Goal: Task Accomplishment & Management: Use online tool/utility

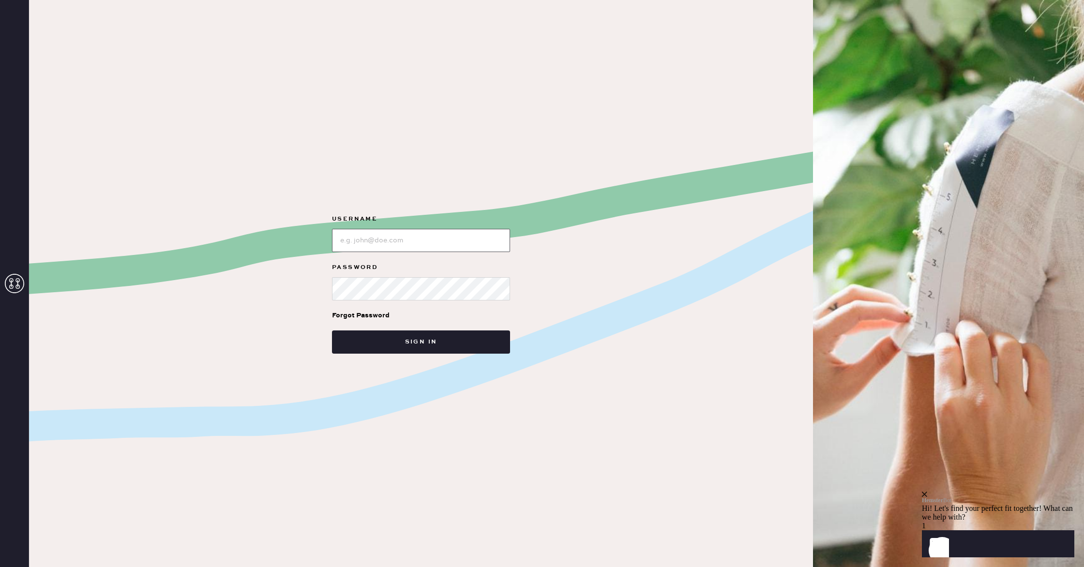
click at [381, 243] on input "loginName" at bounding box center [421, 240] width 178 height 23
paste input "reformationgoldcoastchicago"
type input "reformationgoldcoastchicago"
click at [332, 331] on button "Sign in" at bounding box center [421, 342] width 178 height 23
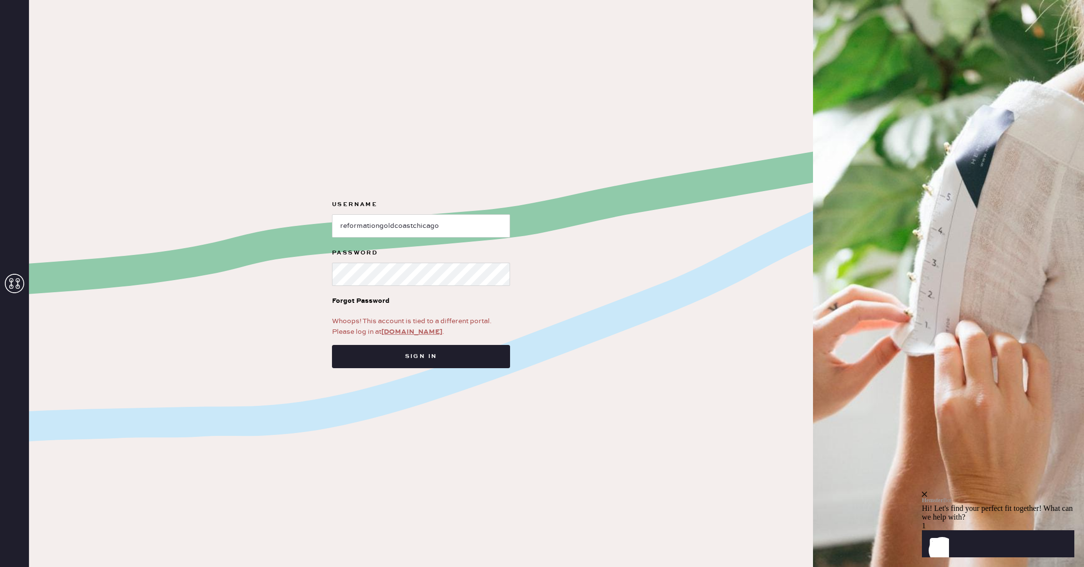
click at [404, 334] on link "app.hemster.co" at bounding box center [411, 332] width 61 height 9
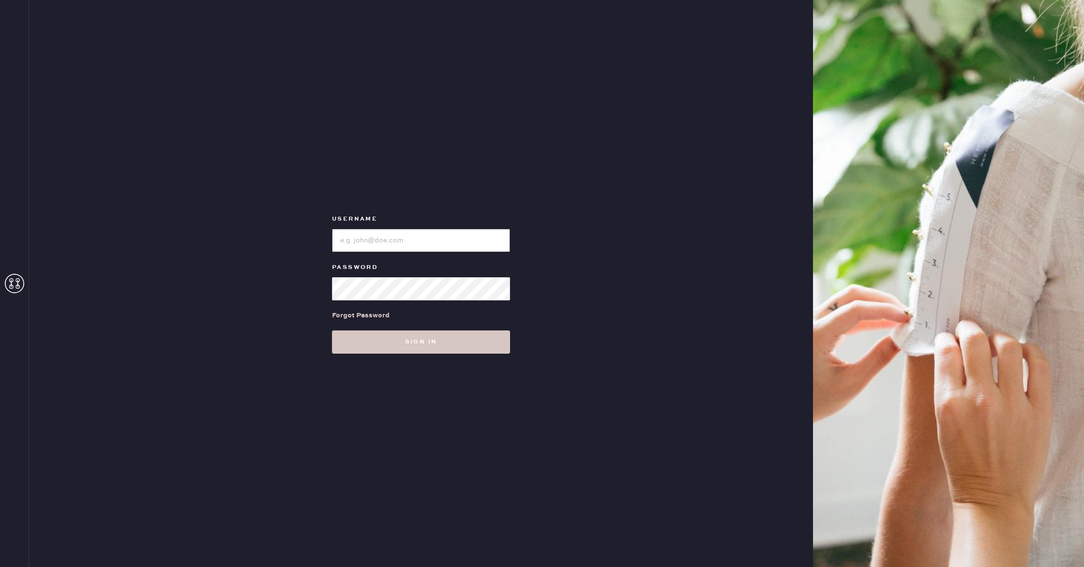
click at [353, 245] on input "loginName" at bounding box center [421, 240] width 178 height 23
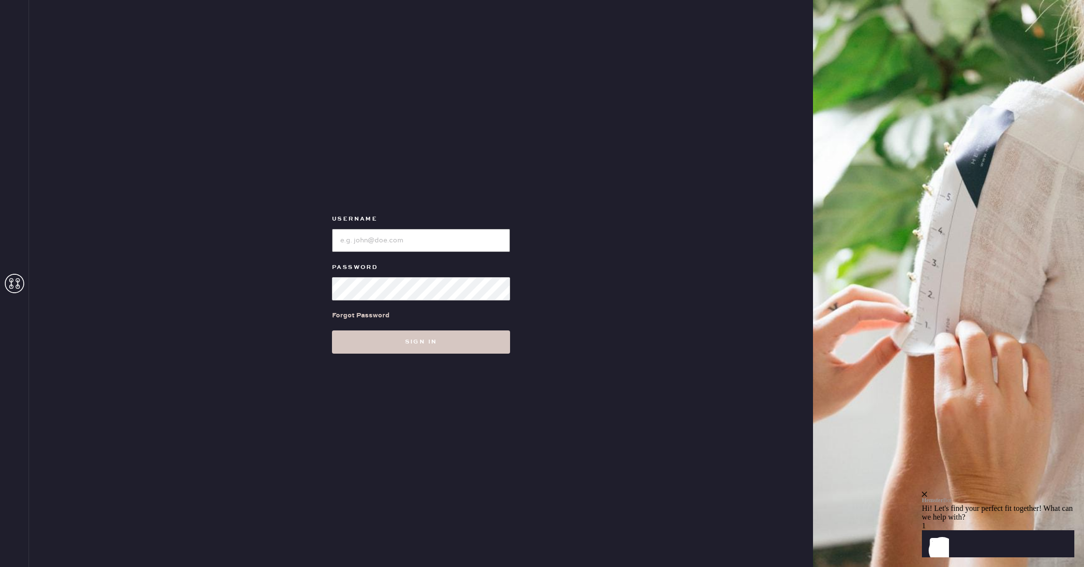
paste input "reformationgoldcoastchicago"
type input "reformationgoldcoastchicago"
click at [408, 340] on button "Sign in" at bounding box center [421, 342] width 178 height 23
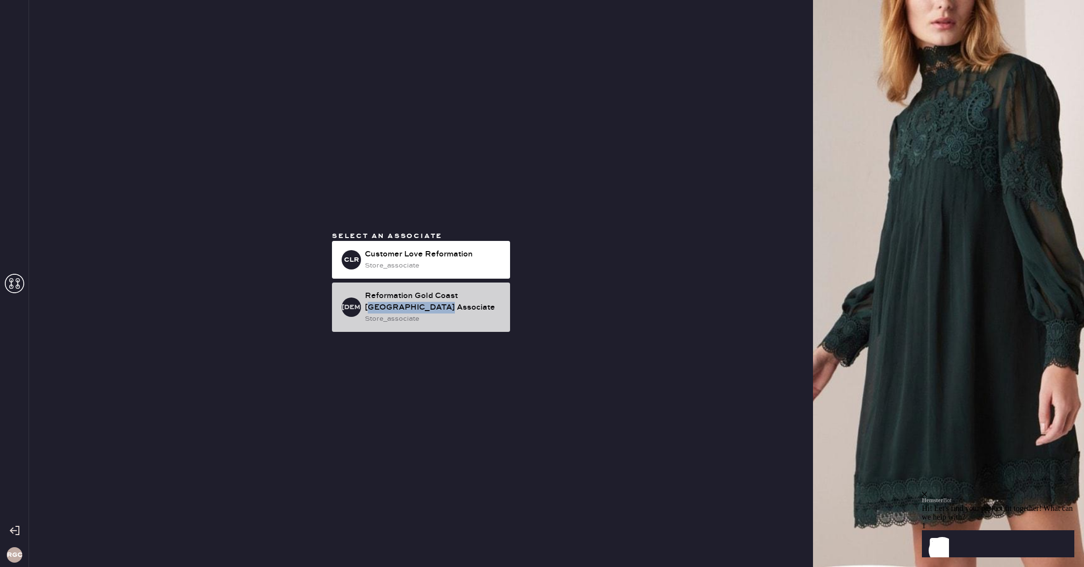
drag, startPoint x: 460, startPoint y: 303, endPoint x: 473, endPoint y: 300, distance: 13.5
click at [467, 300] on div "Reformation Gold Coast [GEOGRAPHIC_DATA] Associate" at bounding box center [433, 301] width 137 height 23
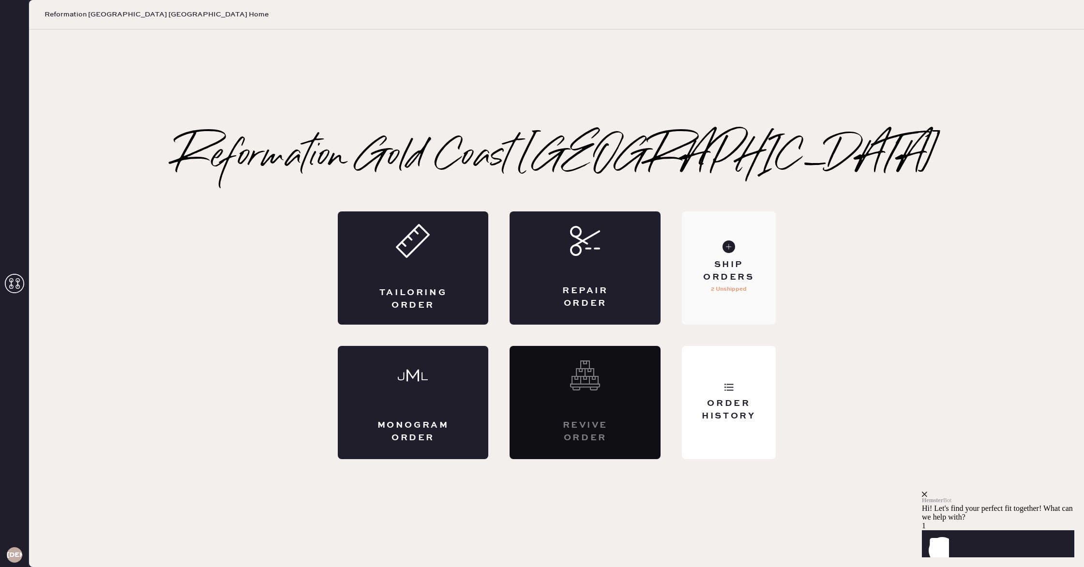
click at [706, 279] on div "Ship Orders" at bounding box center [729, 271] width 78 height 24
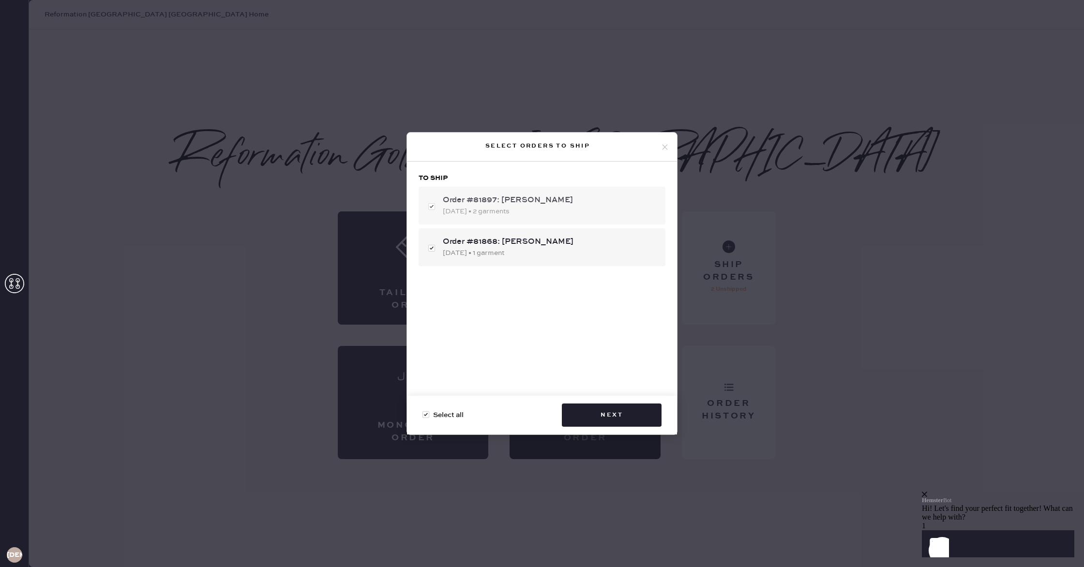
click at [543, 205] on div "Order #81897: [PERSON_NAME]" at bounding box center [550, 201] width 215 height 12
checkbox input "false"
click at [543, 205] on div "Order #81897: [PERSON_NAME]" at bounding box center [550, 201] width 215 height 12
checkbox input "true"
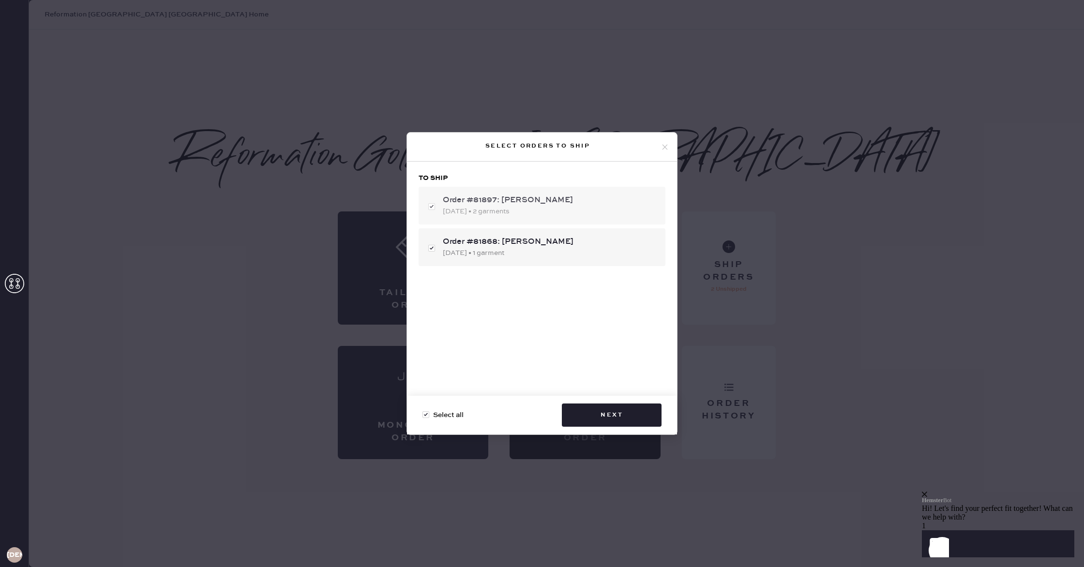
checkbox input "true"
click at [512, 247] on div "Order #81868: [PERSON_NAME] [DATE] • 1 garment" at bounding box center [550, 247] width 215 height 22
checkbox input "false"
click at [603, 413] on button "Next" at bounding box center [612, 415] width 100 height 23
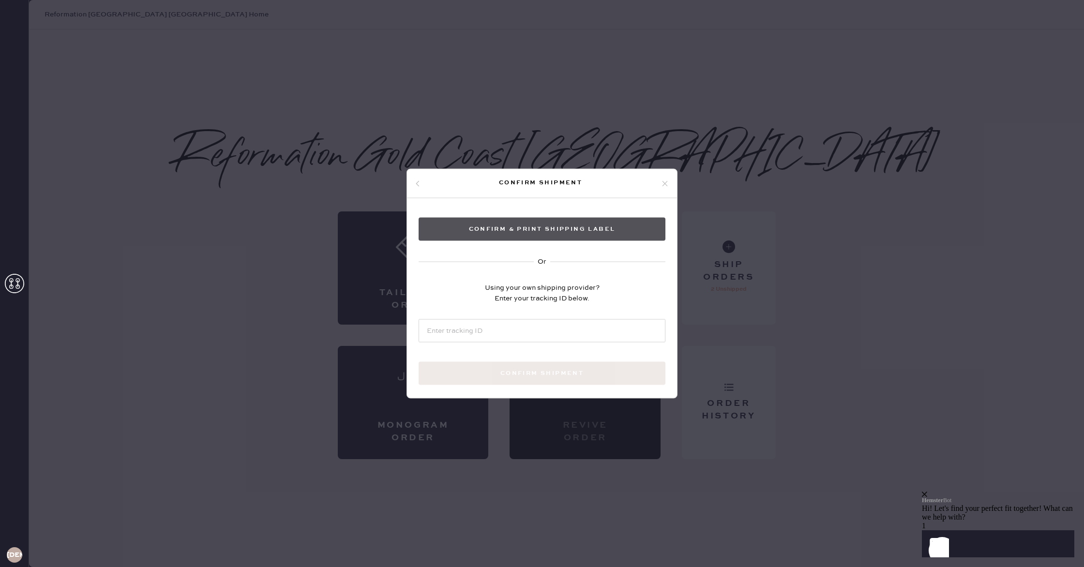
click at [564, 228] on button "Confirm & Print shipping label" at bounding box center [542, 229] width 247 height 23
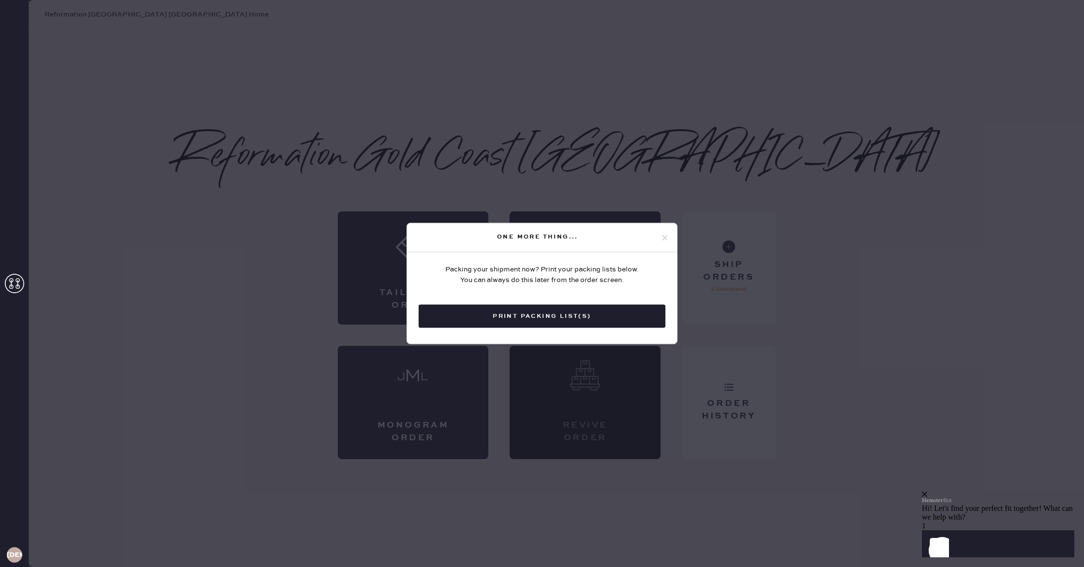
click at [548, 324] on button "Print Packing List(s)" at bounding box center [542, 316] width 247 height 23
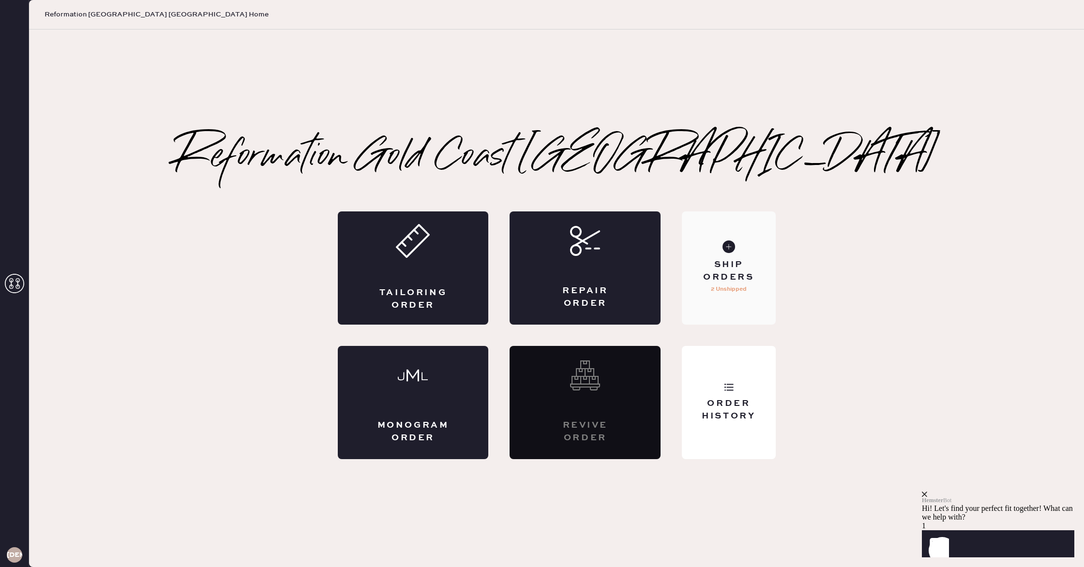
click at [731, 276] on div "Ship Orders" at bounding box center [729, 271] width 78 height 24
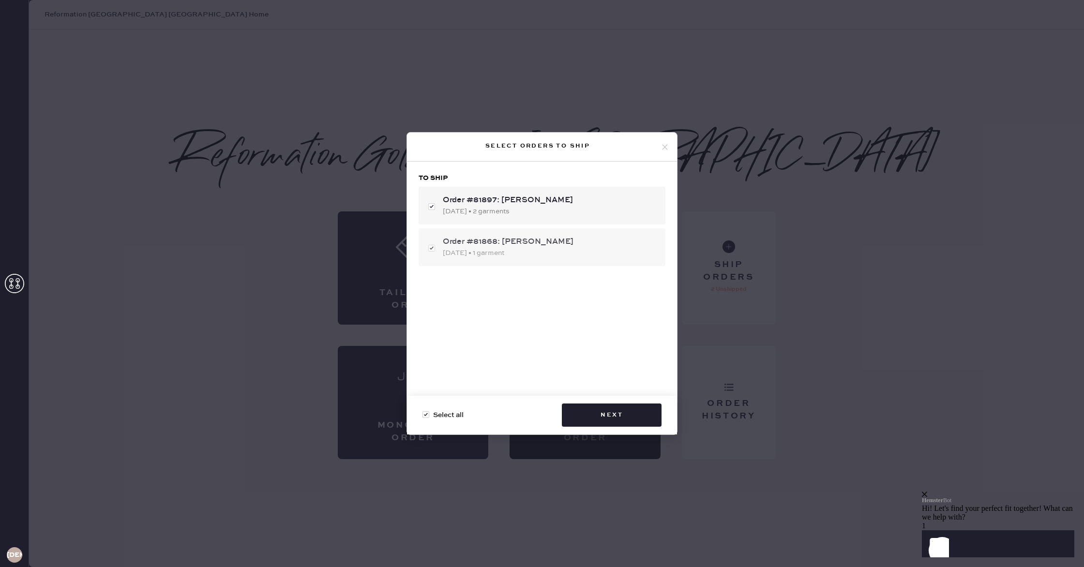
click at [506, 246] on div "Order #81868: [PERSON_NAME]" at bounding box center [550, 242] width 215 height 12
checkbox input "false"
click at [606, 409] on button "Next" at bounding box center [612, 415] width 100 height 23
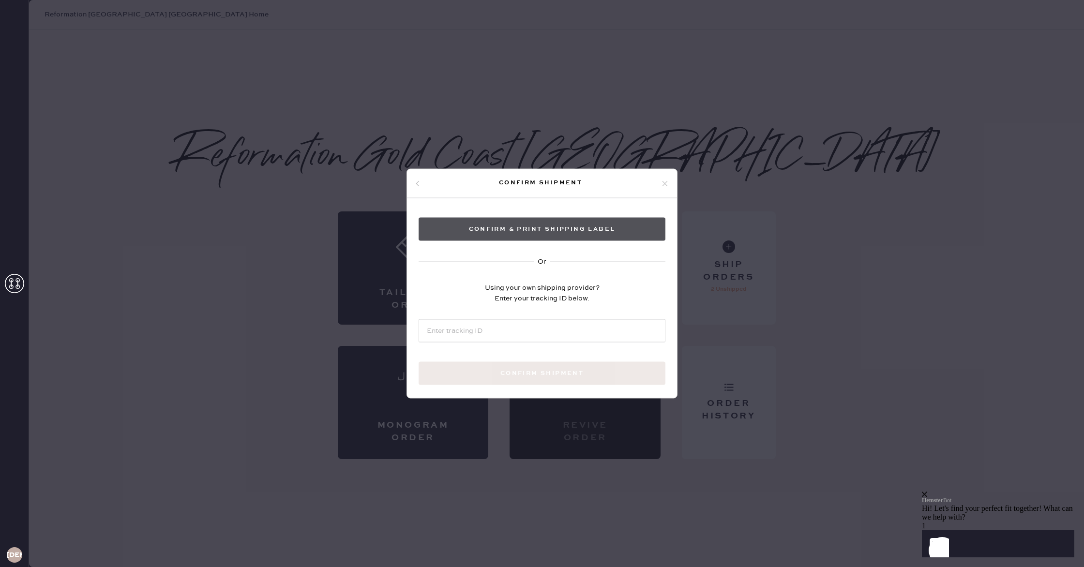
click at [544, 234] on button "Confirm & Print shipping label" at bounding box center [542, 229] width 247 height 23
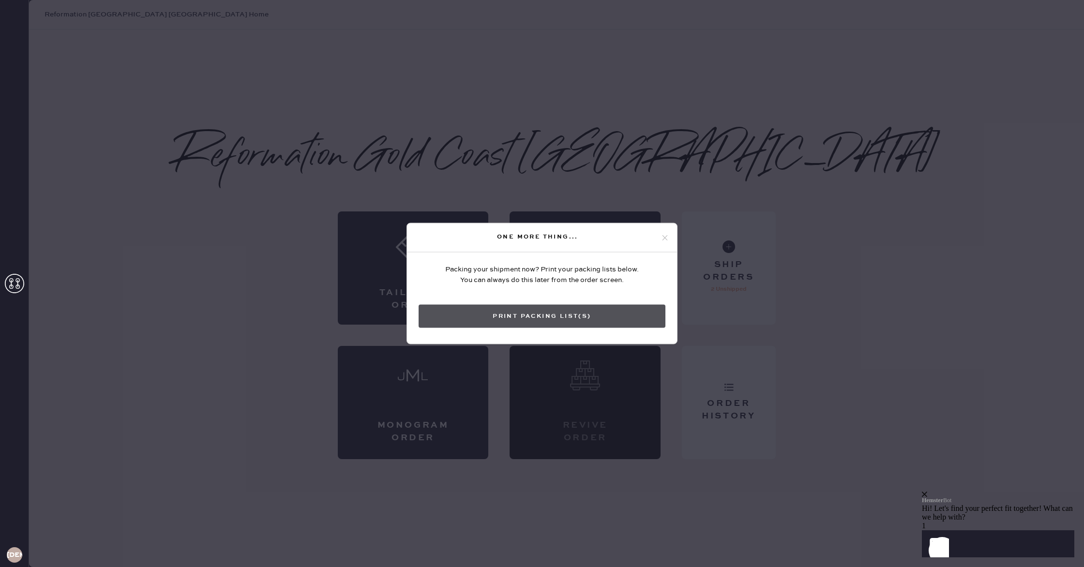
click at [621, 316] on button "Print Packing List(s)" at bounding box center [542, 316] width 247 height 23
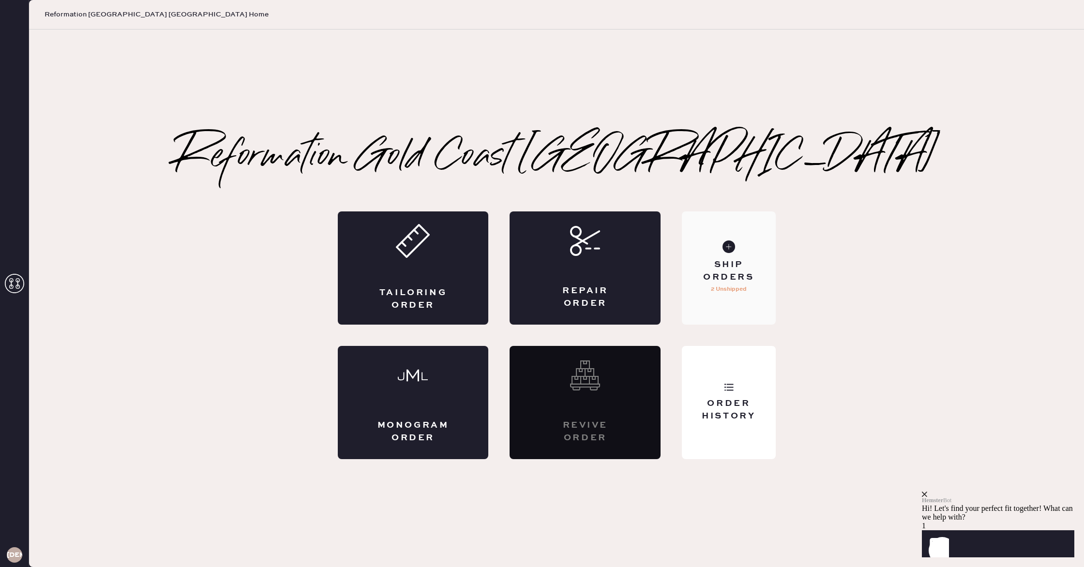
click at [750, 293] on div "Ship Orders 2 Unshipped" at bounding box center [728, 268] width 93 height 113
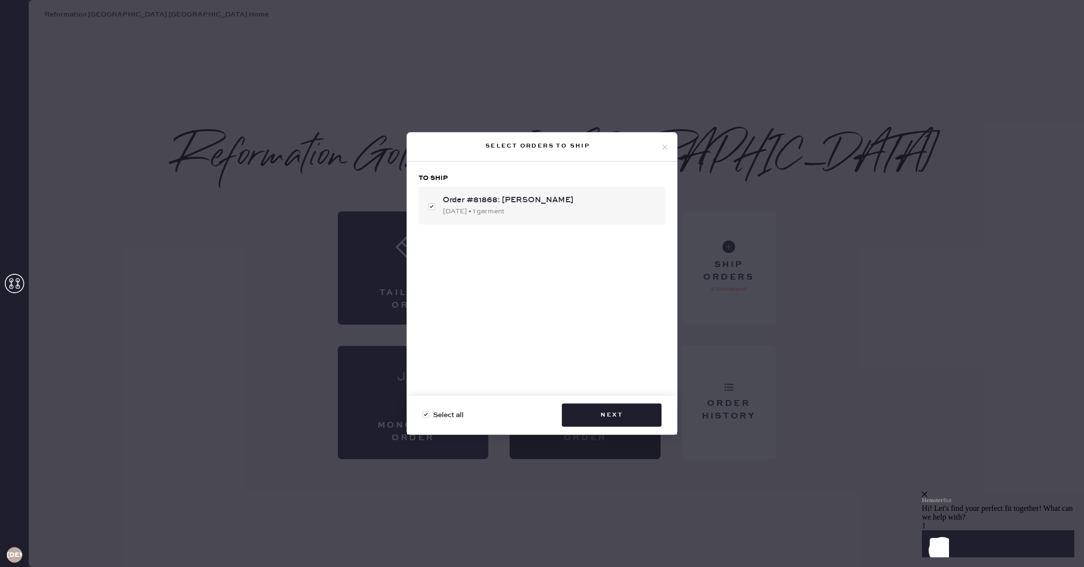
click at [610, 329] on div "To ship Order #81868: [PERSON_NAME] [DATE] • 1 garment" at bounding box center [542, 283] width 270 height 242
click at [621, 414] on button "Next" at bounding box center [612, 415] width 100 height 23
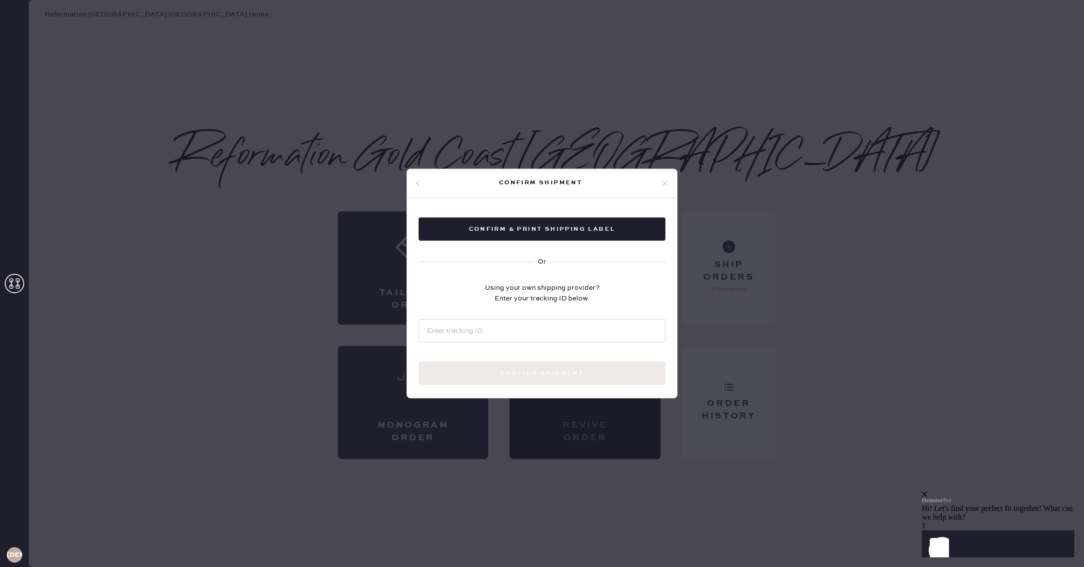
click at [415, 182] on icon at bounding box center [418, 184] width 6 height 6
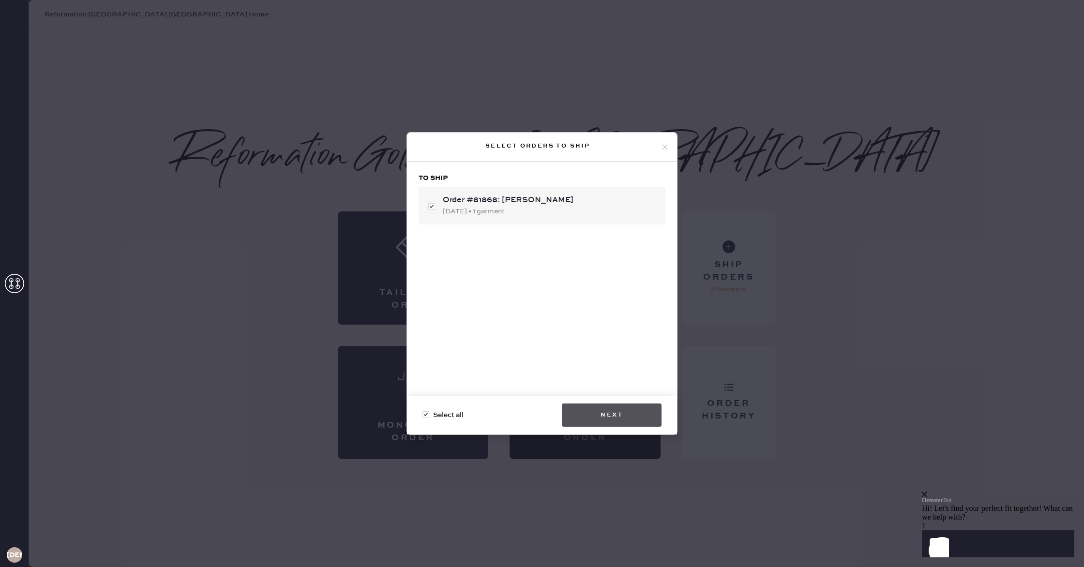
click at [629, 418] on button "Next" at bounding box center [612, 415] width 100 height 23
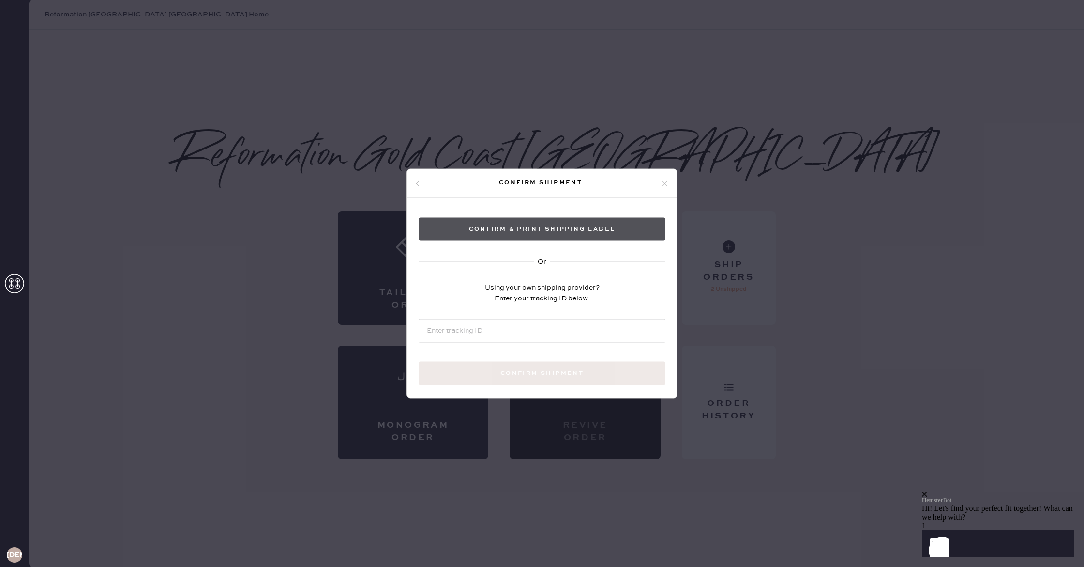
click at [541, 234] on button "Confirm & Print shipping label" at bounding box center [542, 229] width 247 height 23
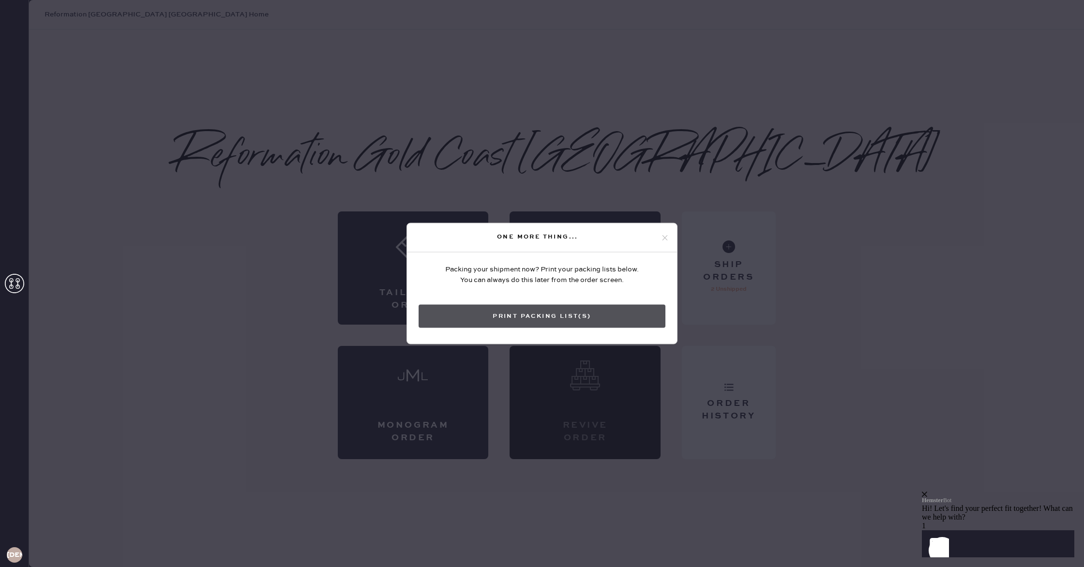
click at [555, 326] on button "Print Packing List(s)" at bounding box center [542, 316] width 247 height 23
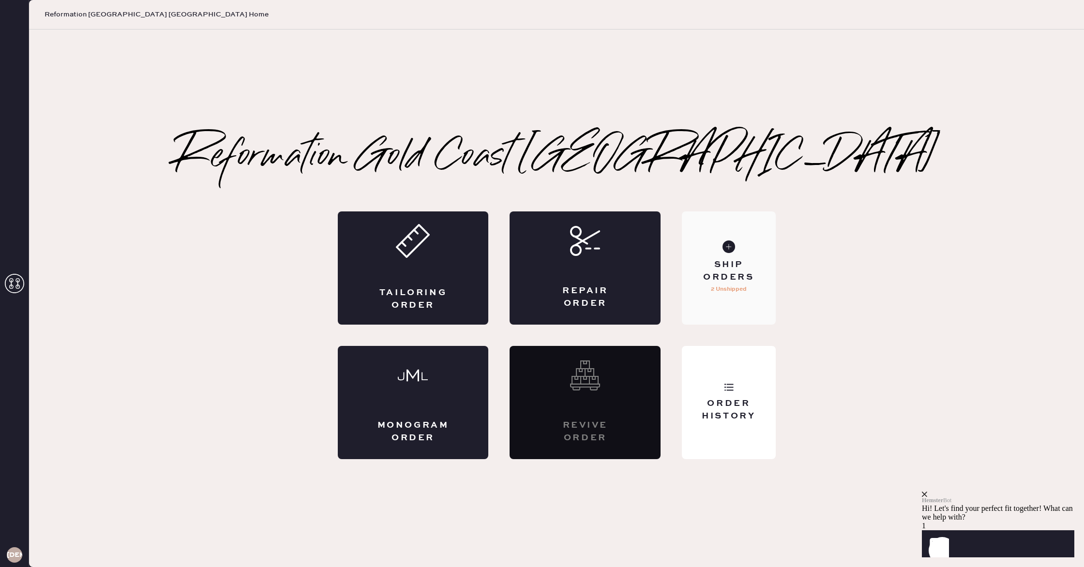
click at [701, 295] on div "Ship Orders 2 Unshipped" at bounding box center [728, 268] width 93 height 113
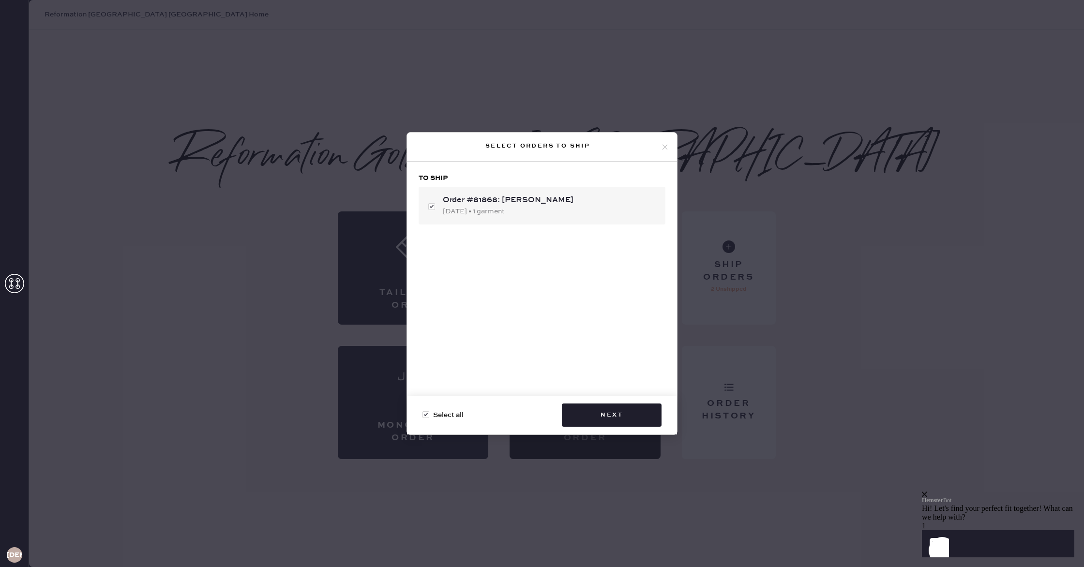
click at [874, 344] on div "Select orders to ship To ship Order #81868: [PERSON_NAME] [DATE] • 1 garment Se…" at bounding box center [542, 283] width 1084 height 567
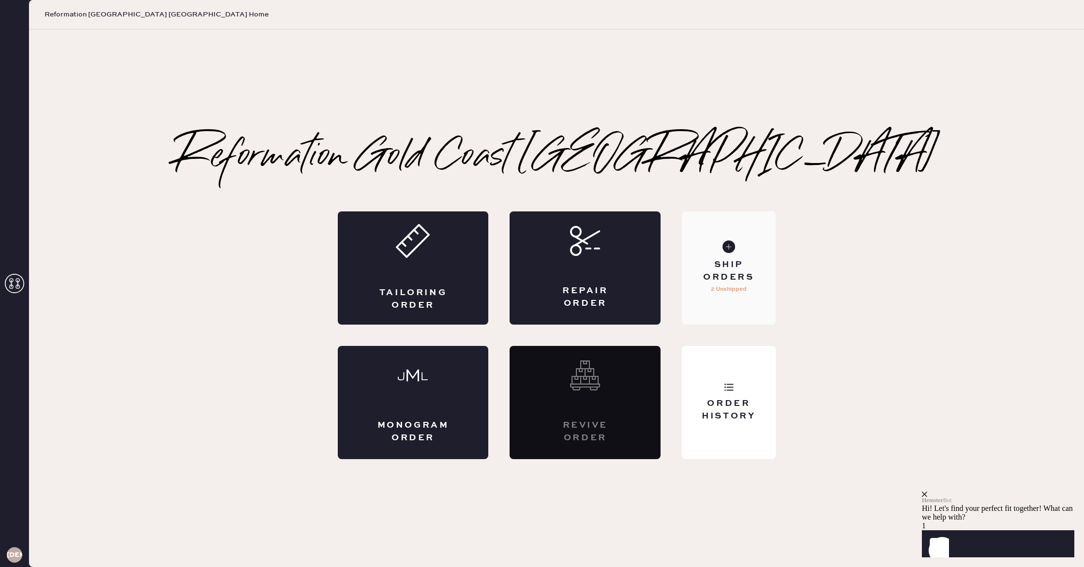
click at [726, 262] on div "Ship Orders" at bounding box center [729, 271] width 78 height 24
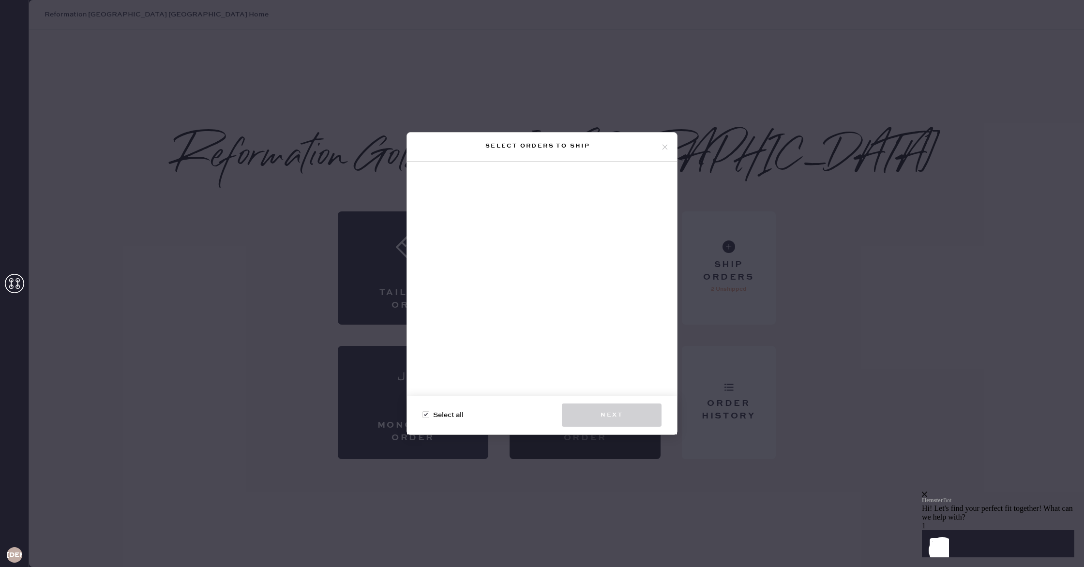
click at [662, 145] on icon at bounding box center [665, 147] width 9 height 9
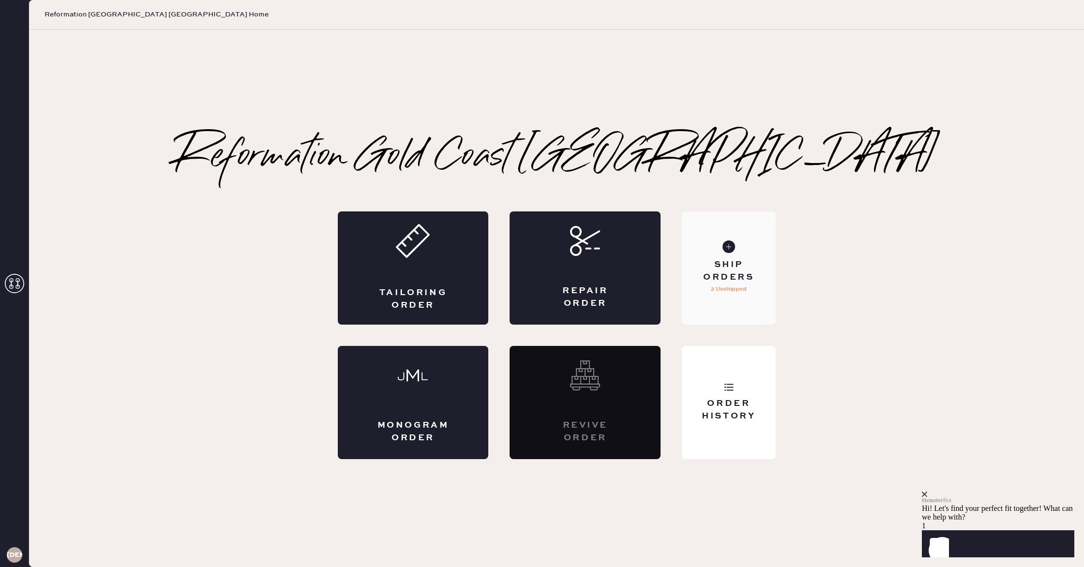
click at [719, 291] on p "2 Unshipped" at bounding box center [729, 290] width 36 height 12
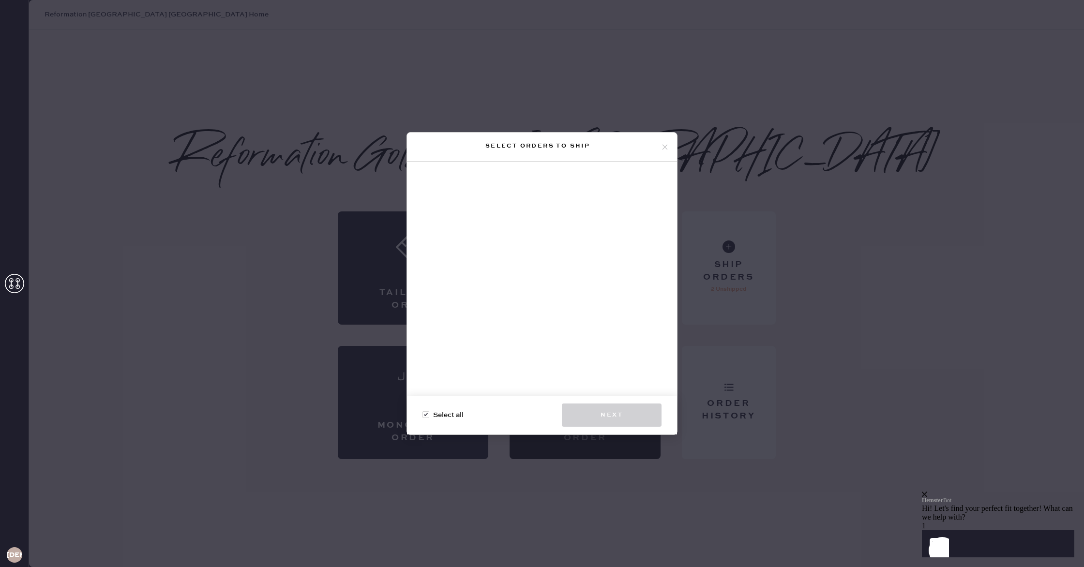
click at [669, 150] on icon at bounding box center [665, 147] width 9 height 9
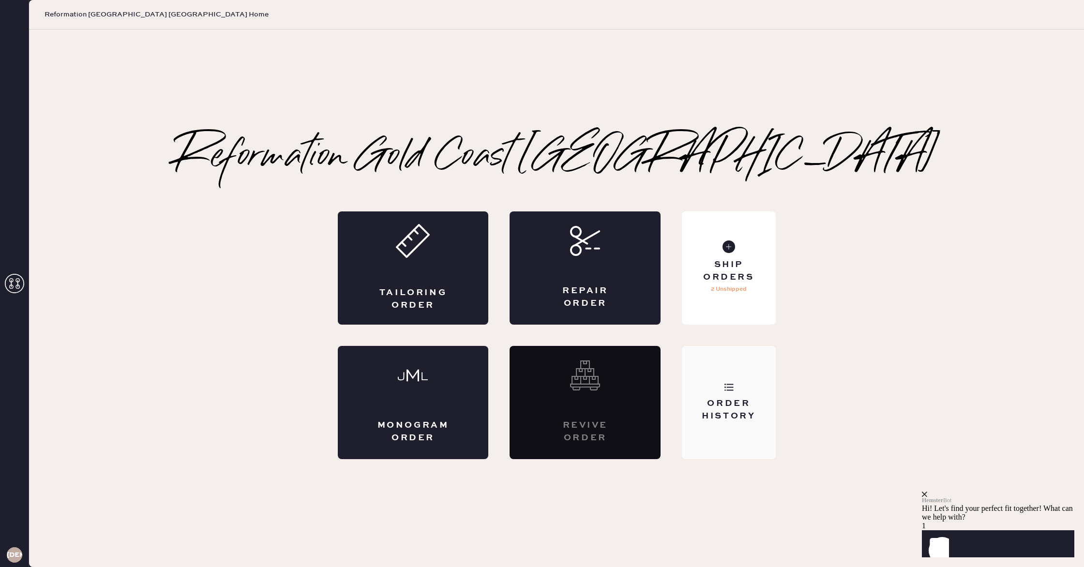
click at [751, 419] on div "Order History" at bounding box center [729, 410] width 78 height 24
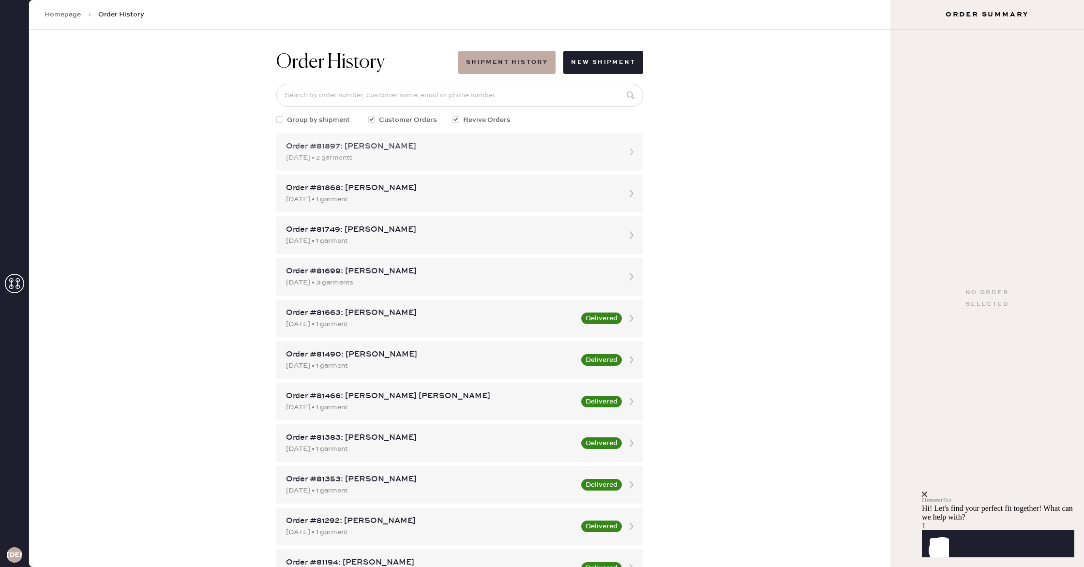
click at [439, 149] on div "Order #81897: [PERSON_NAME]" at bounding box center [451, 147] width 330 height 12
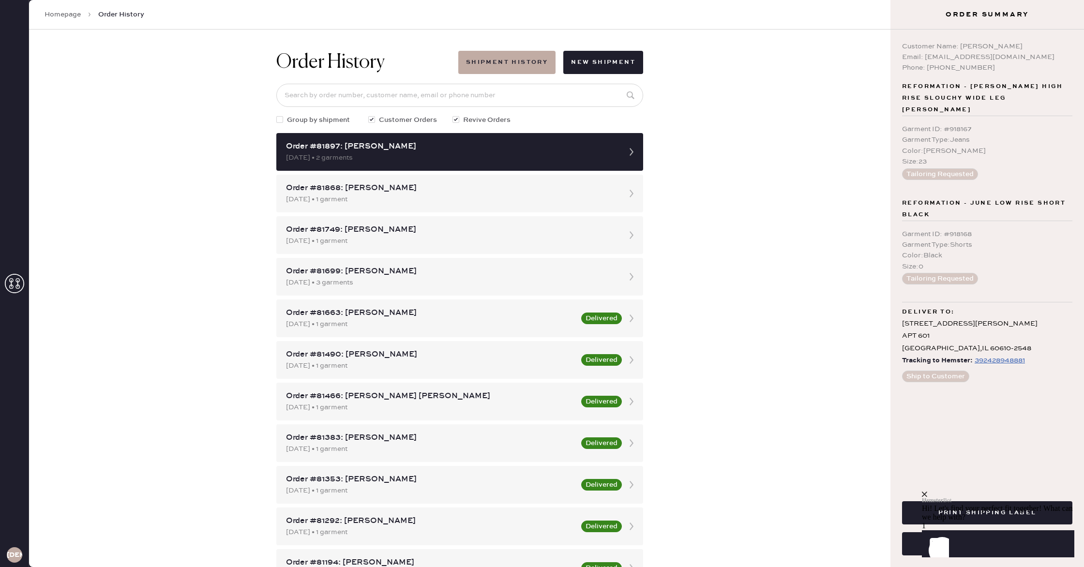
click at [927, 492] on icon "close" at bounding box center [924, 494] width 5 height 5
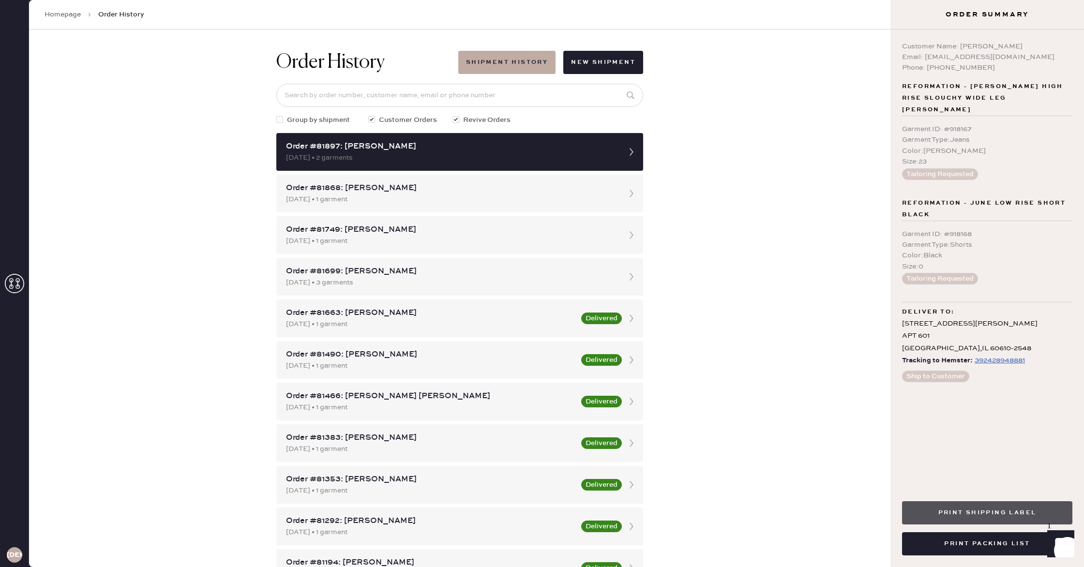
click at [956, 516] on button "Print Shipping Label" at bounding box center [987, 512] width 170 height 23
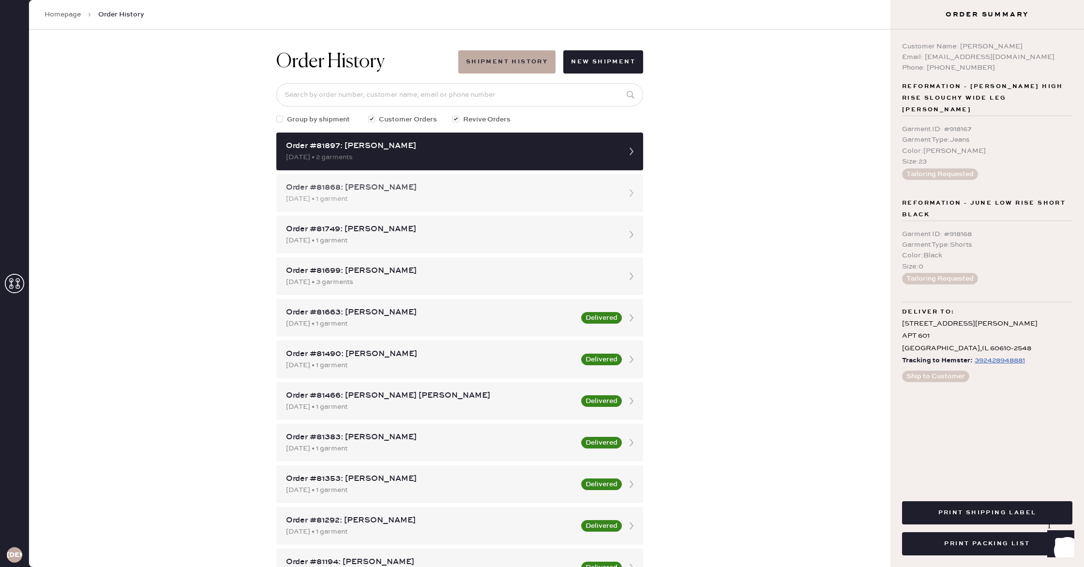
click at [505, 196] on div "[DATE] • 1 garment" at bounding box center [451, 199] width 330 height 11
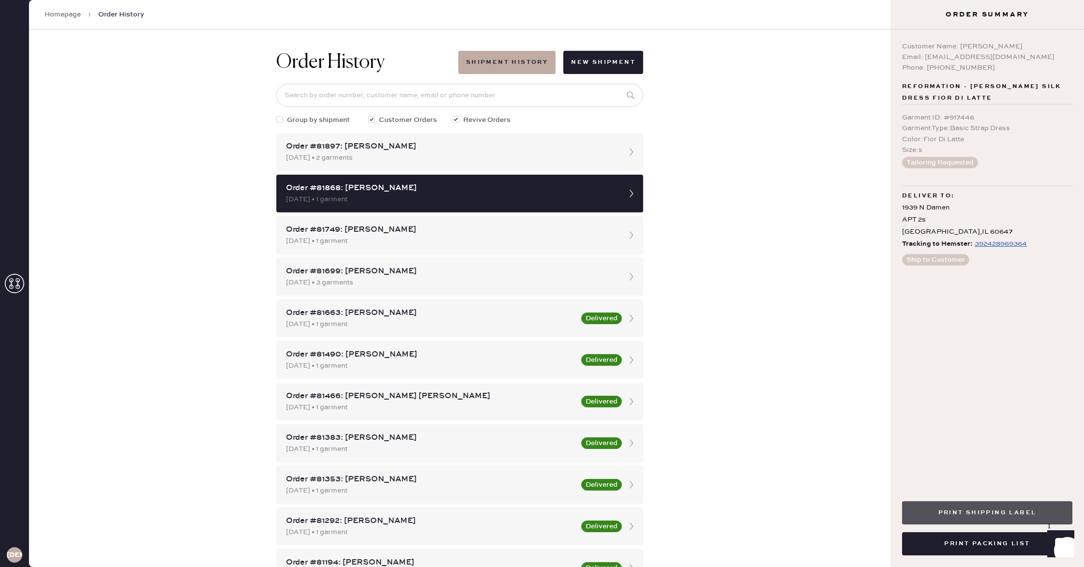
click at [1018, 510] on button "Print Shipping Label" at bounding box center [987, 512] width 170 height 23
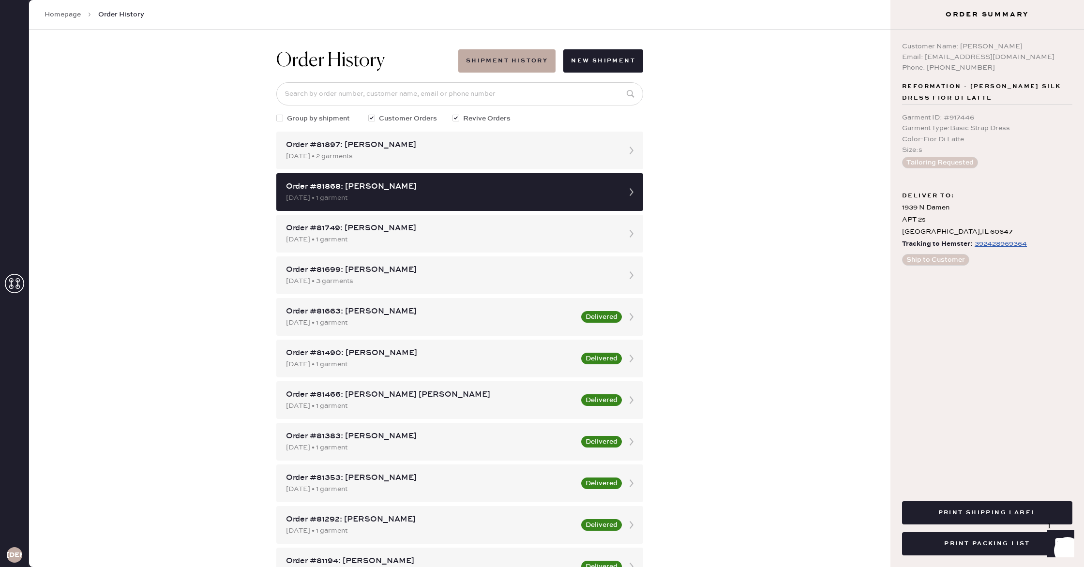
click at [819, 213] on div "Order History Shipment History New Shipment Group by shipment Customer Orders R…" at bounding box center [460, 299] width 862 height 538
